Goal: Navigation & Orientation: Find specific page/section

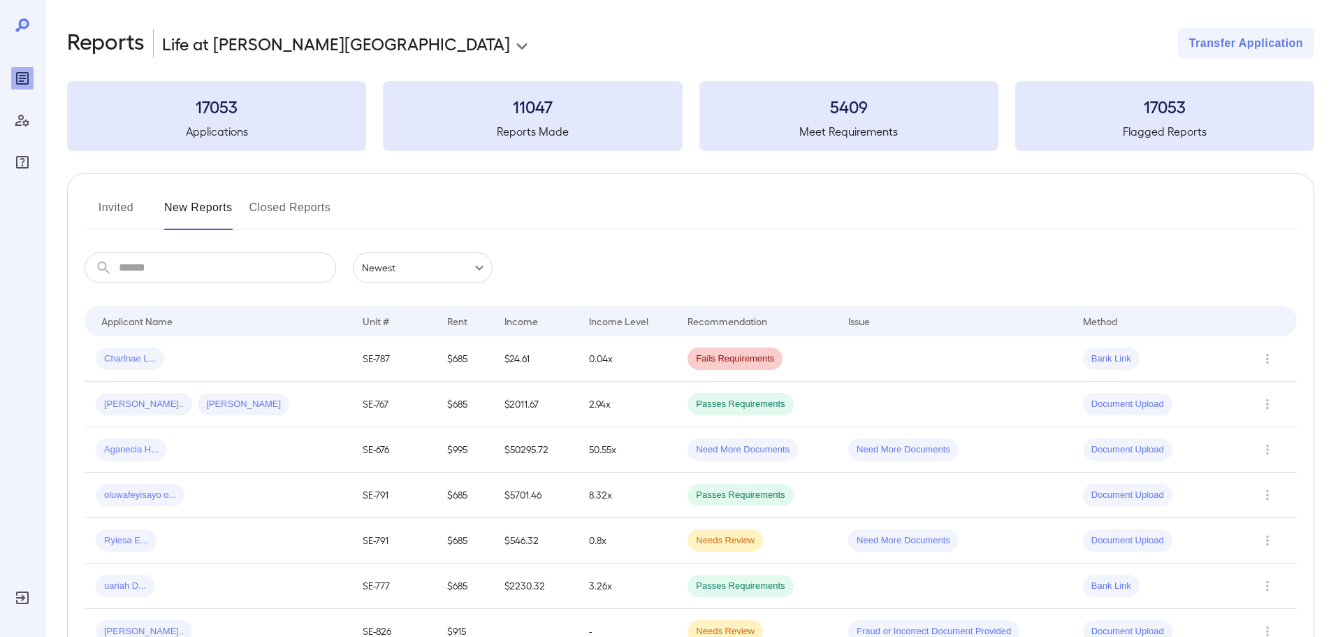
scroll to position [140, 0]
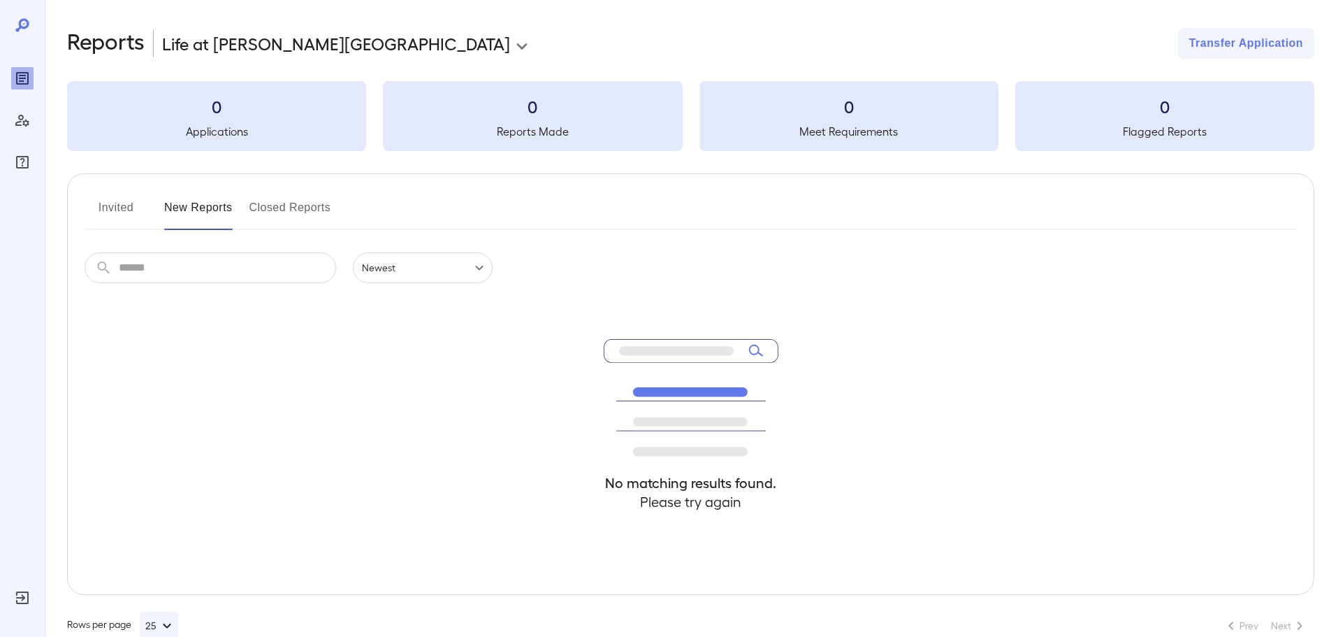
scroll to position [31, 0]
